Goal: Complete application form

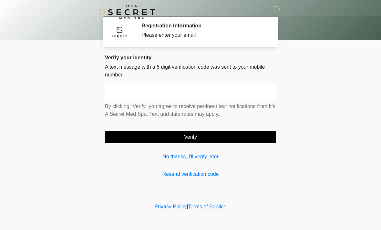
click at [123, 93] on input "text" at bounding box center [190, 92] width 171 height 16
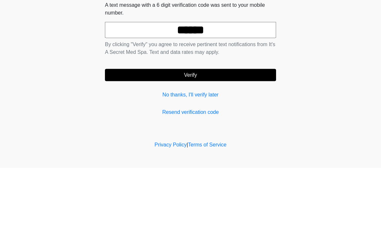
type input "******"
click at [157, 131] on button "Verify" at bounding box center [190, 137] width 171 height 12
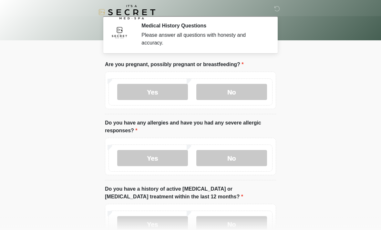
click at [240, 93] on label "No" at bounding box center [231, 92] width 71 height 16
click at [234, 164] on label "No" at bounding box center [231, 158] width 71 height 16
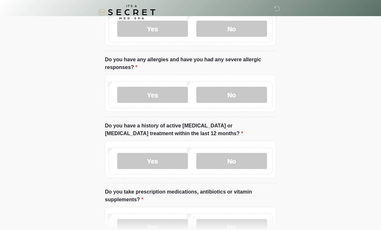
scroll to position [67, 0]
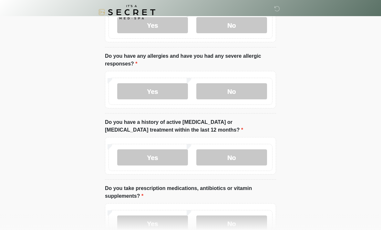
click at [251, 158] on label "No" at bounding box center [231, 157] width 71 height 16
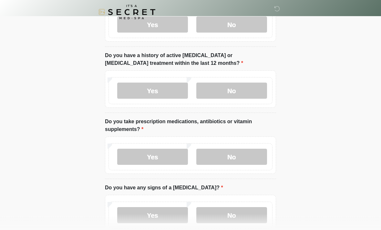
scroll to position [135, 0]
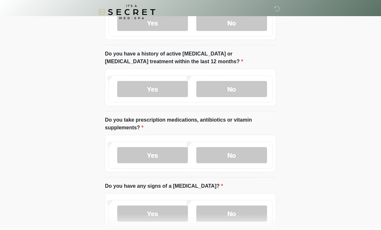
click at [136, 155] on label "Yes" at bounding box center [152, 155] width 71 height 16
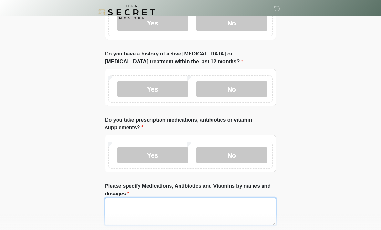
click at [147, 206] on textarea "Please specify Medications, Antibiotics and Vitamins by names and dosages" at bounding box center [190, 212] width 171 height 28
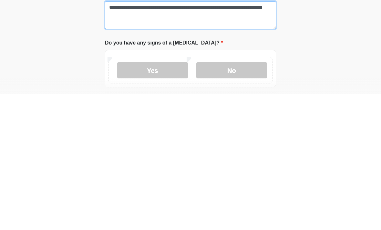
type textarea "**********"
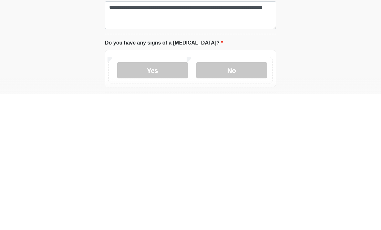
click at [252, 198] on label "No" at bounding box center [231, 206] width 71 height 16
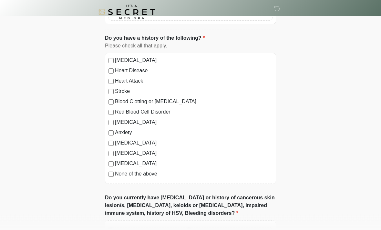
scroll to position [401, 0]
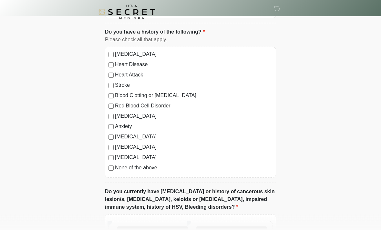
click at [140, 169] on label "None of the above" at bounding box center [193, 168] width 157 height 8
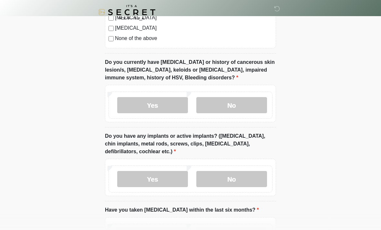
scroll to position [529, 0]
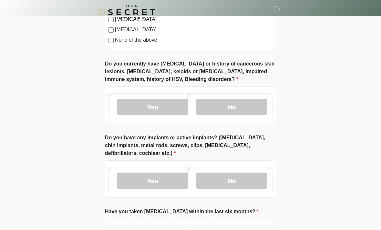
click at [251, 107] on label "No" at bounding box center [231, 107] width 71 height 16
click at [250, 184] on label "No" at bounding box center [231, 181] width 71 height 16
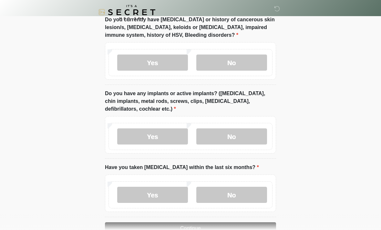
scroll to position [590, 0]
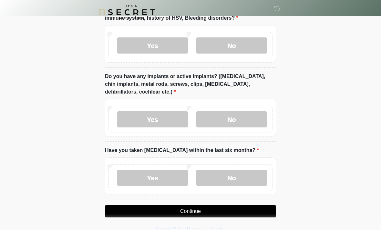
click at [251, 178] on label "No" at bounding box center [231, 178] width 71 height 16
click at [227, 215] on button "Continue" at bounding box center [190, 211] width 171 height 12
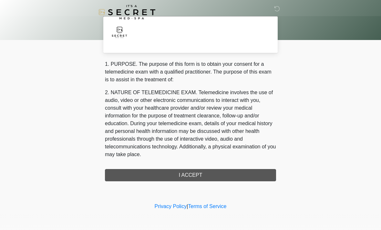
scroll to position [0, 0]
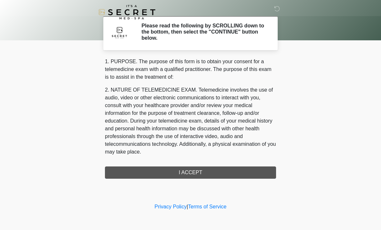
click at [253, 174] on div "1. PURPOSE. The purpose of this form is to obtain your consent for a telemedici…" at bounding box center [190, 118] width 171 height 121
click at [177, 173] on div "1. PURPOSE. The purpose of this form is to obtain your consent for a telemedici…" at bounding box center [190, 118] width 171 height 121
click at [195, 168] on div "1. PURPOSE. The purpose of this form is to obtain your consent for a telemedici…" at bounding box center [190, 118] width 171 height 121
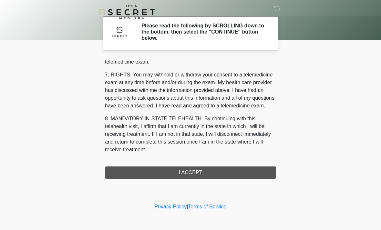
click at [200, 169] on button "I ACCEPT" at bounding box center [190, 172] width 171 height 12
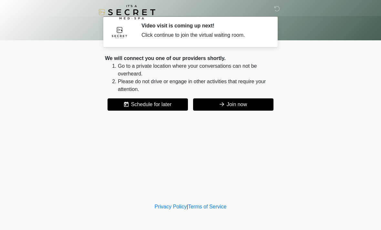
click at [236, 106] on button "Join now" at bounding box center [233, 104] width 80 height 12
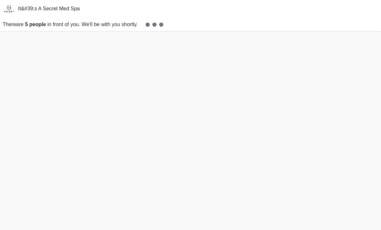
scroll to position [2, 0]
